Goal: Task Accomplishment & Management: Use online tool/utility

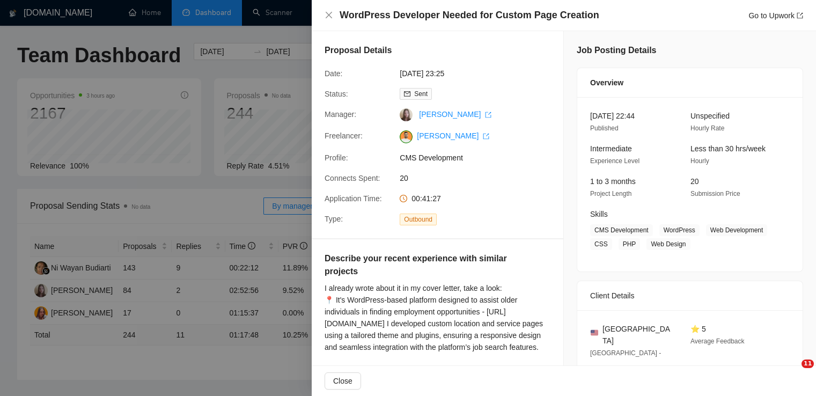
click at [328, 13] on icon "close" at bounding box center [329, 15] width 9 height 9
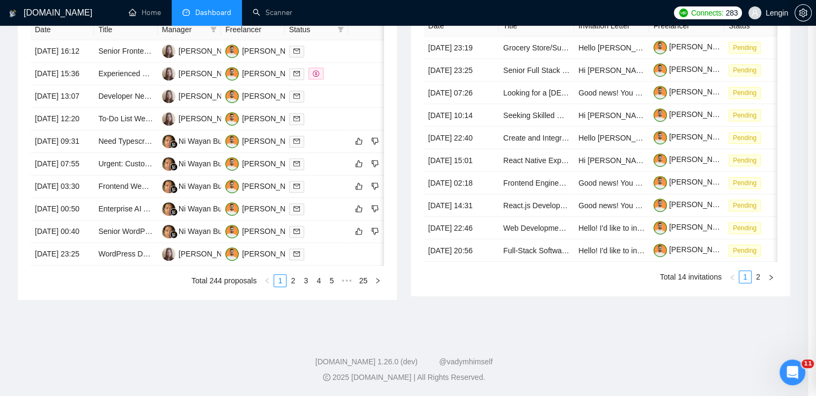
scroll to position [528, 0]
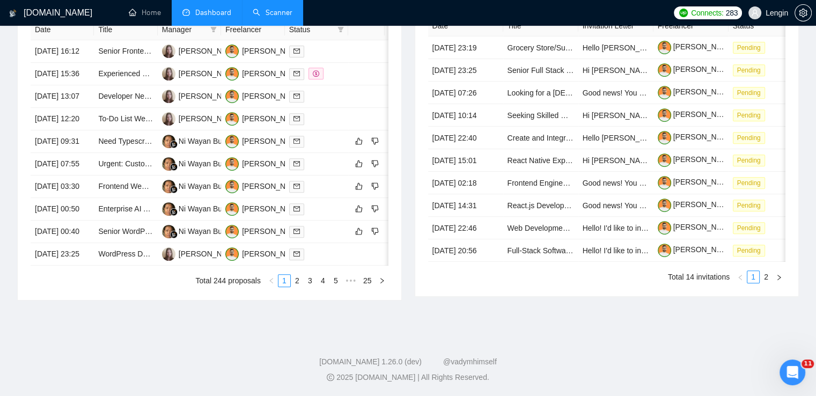
click at [268, 10] on link "Scanner" at bounding box center [273, 12] width 40 height 9
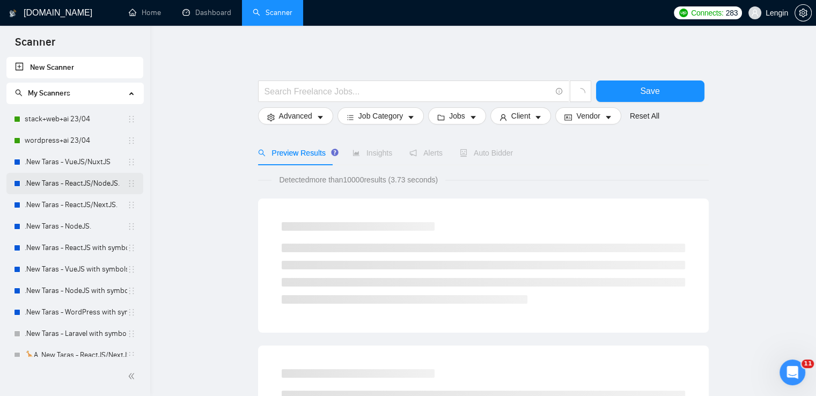
click at [99, 174] on link ".New Taras - ReactJS/NodeJS." at bounding box center [76, 183] width 103 height 21
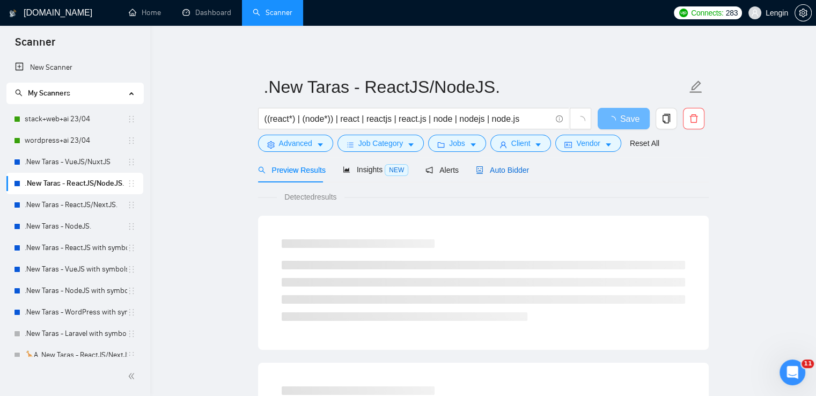
click at [496, 171] on span "Auto Bidder" at bounding box center [502, 170] width 53 height 9
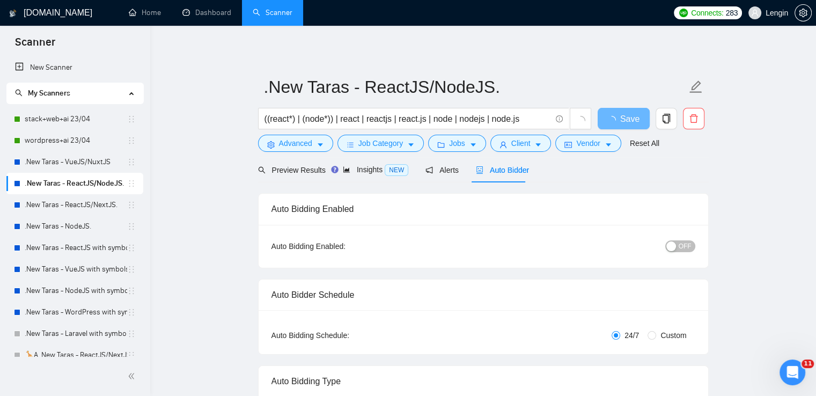
click at [519, 173] on span "Auto Bidder" at bounding box center [502, 170] width 53 height 9
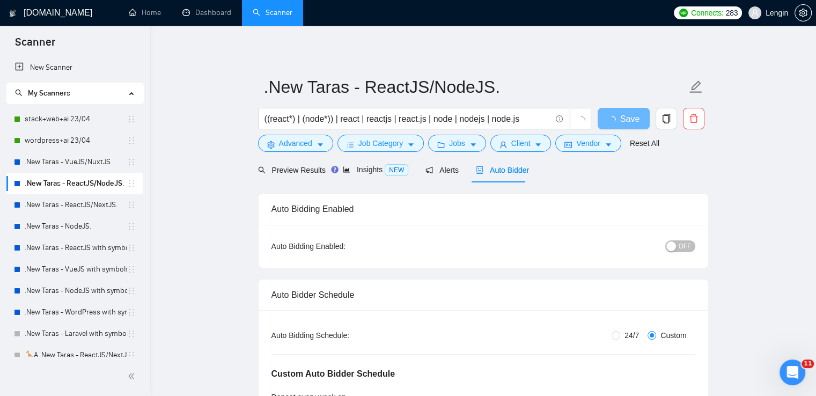
radio input "false"
radio input "true"
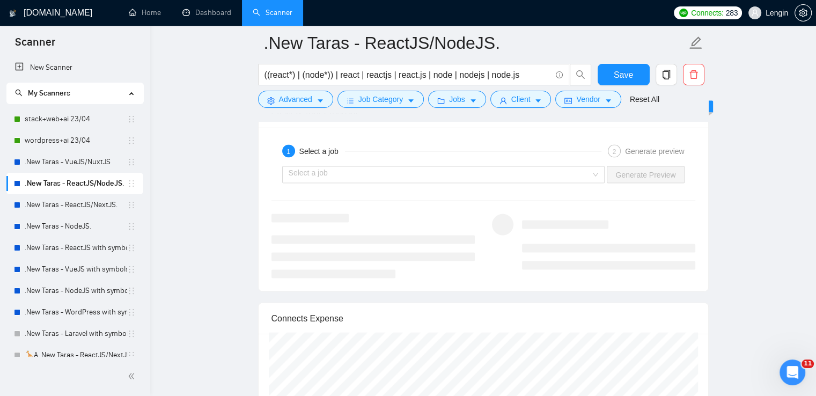
scroll to position [2269, 0]
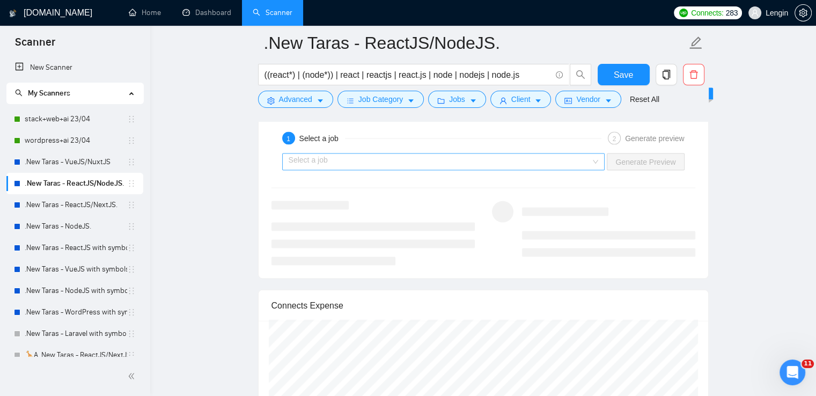
click at [599, 163] on div "Select a job" at bounding box center [443, 161] width 323 height 17
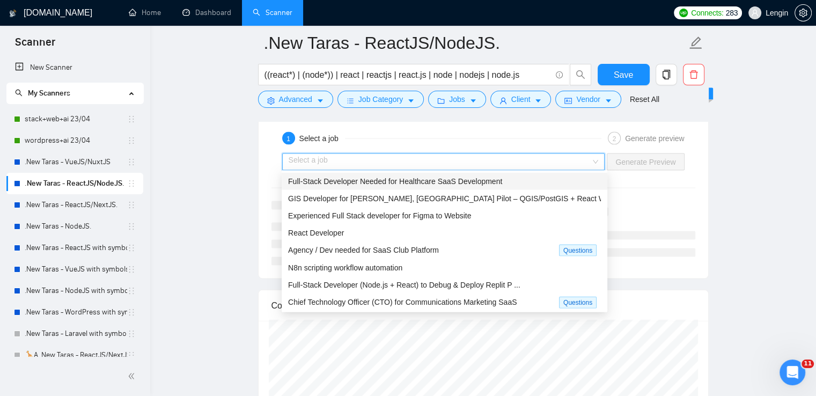
click at [493, 184] on span "Full-Stack Developer Needed for Healthcare SaaS Development" at bounding box center [395, 181] width 214 height 9
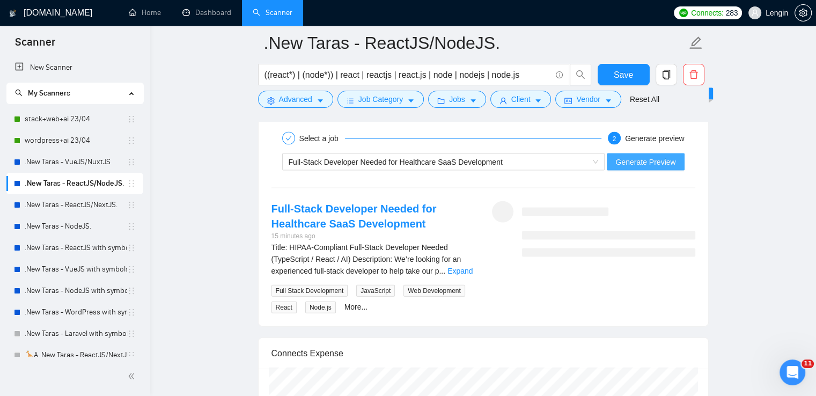
click at [633, 159] on span "Generate Preview" at bounding box center [646, 162] width 60 height 12
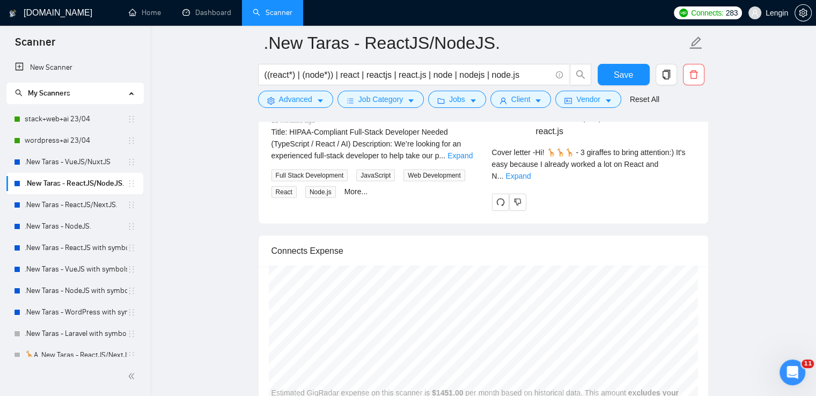
scroll to position [2389, 0]
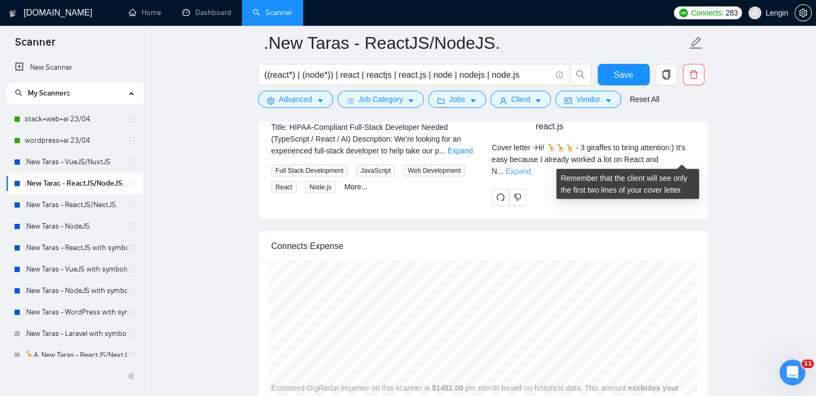
click at [531, 167] on link "Expand" at bounding box center [518, 171] width 25 height 9
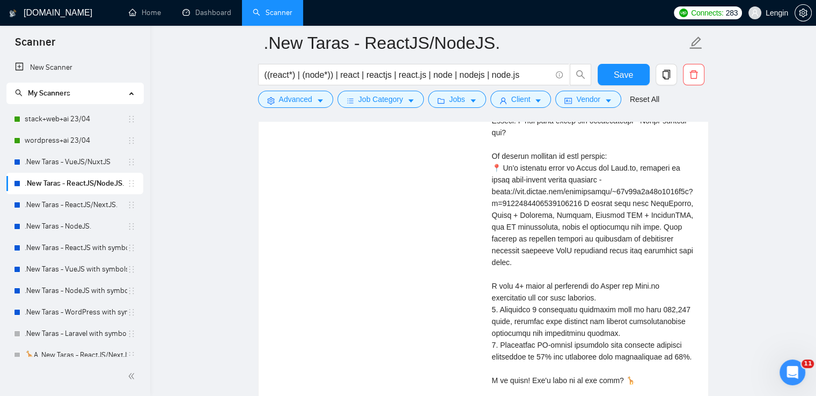
scroll to position [2482, 0]
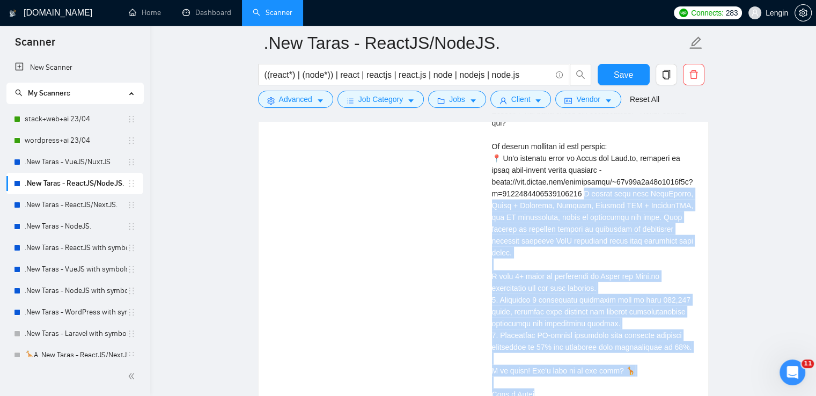
drag, startPoint x: 583, startPoint y: 183, endPoint x: 535, endPoint y: 372, distance: 195.4
click at [535, 372] on div "Cover letter" at bounding box center [593, 229] width 203 height 342
copy div "rked here with TypeScript, React + Tailwind, Express, Drizzle ORM + PostgreSQL,…"
